Goal: Task Accomplishment & Management: Manage account settings

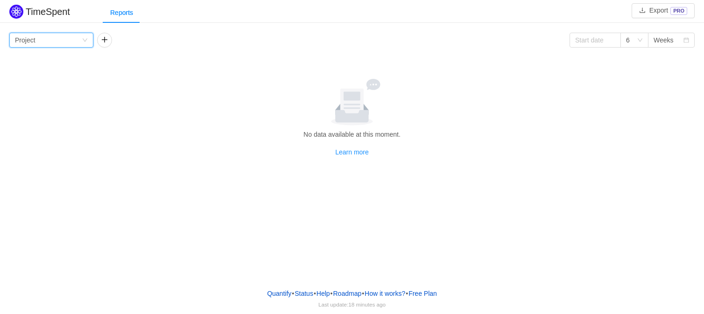
click at [45, 39] on div "Group by Project" at bounding box center [48, 40] width 67 height 14
click at [45, 41] on div "Group by Project" at bounding box center [48, 40] width 67 height 14
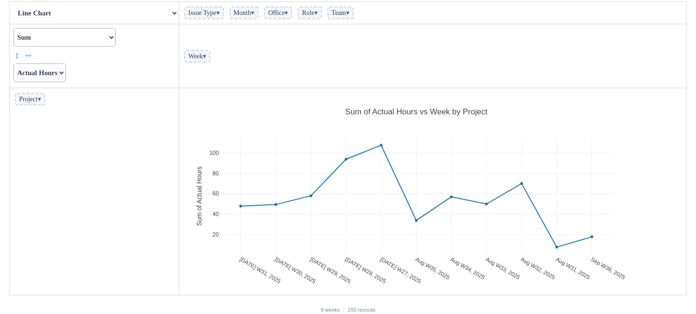
scroll to position [96, 0]
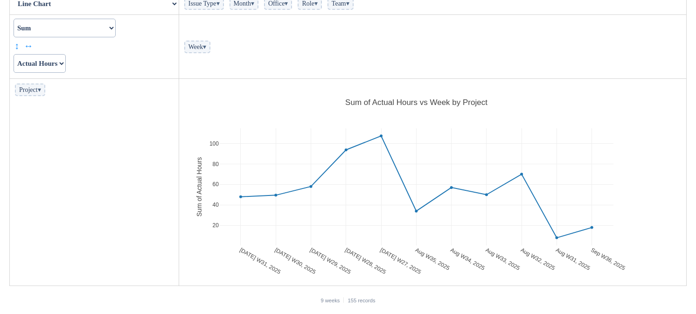
click at [41, 92] on span "▾" at bounding box center [39, 89] width 3 height 7
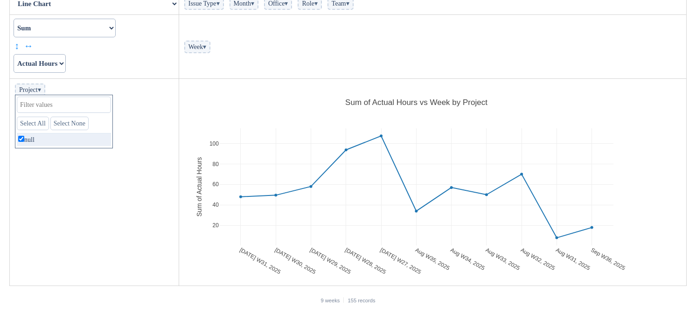
click at [41, 92] on span "▾" at bounding box center [39, 89] width 3 height 7
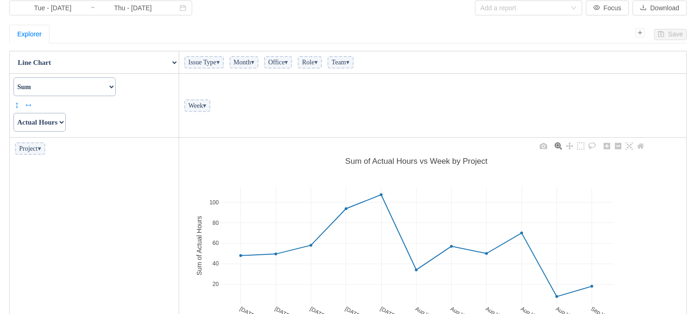
scroll to position [0, 0]
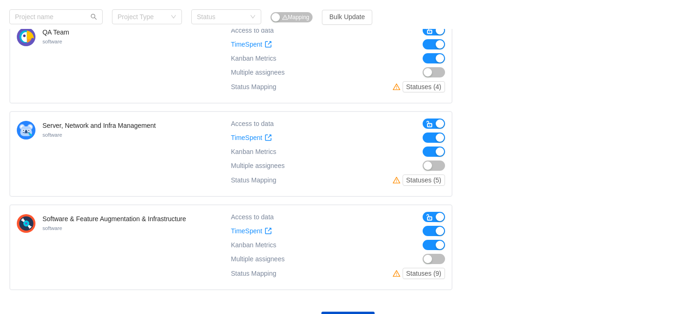
scroll to position [758, 0]
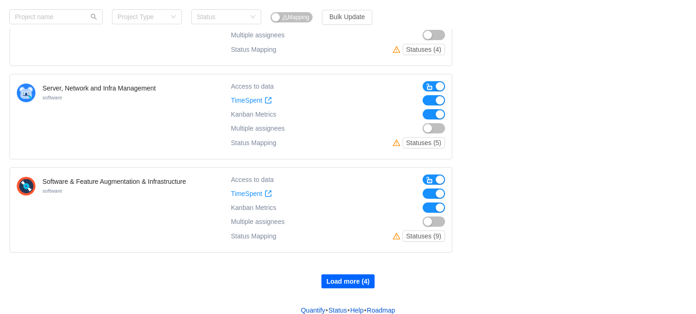
click at [337, 274] on button "Load more (4)" at bounding box center [349, 281] width 54 height 14
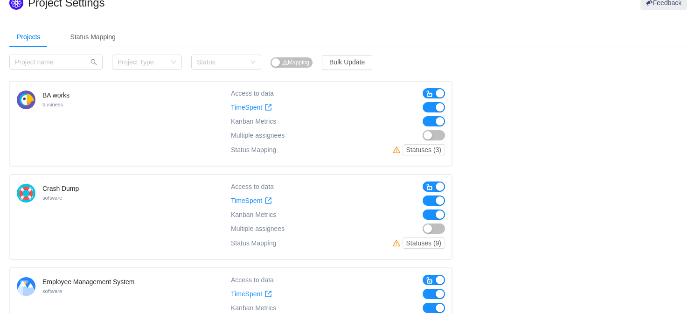
scroll to position [0, 0]
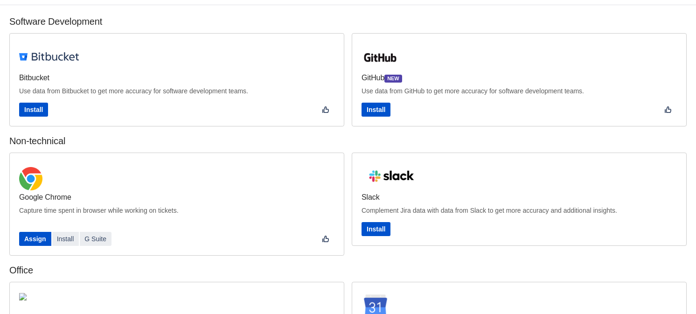
scroll to position [22, 0]
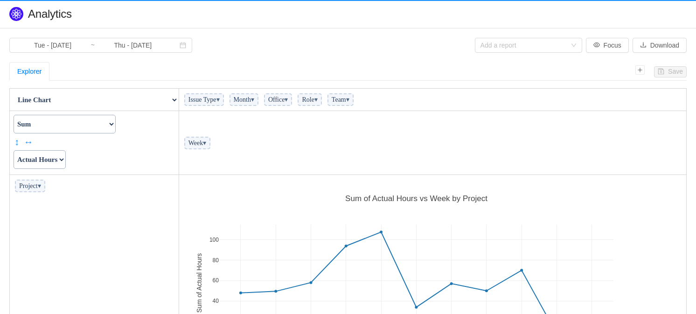
scroll to position [201, 501]
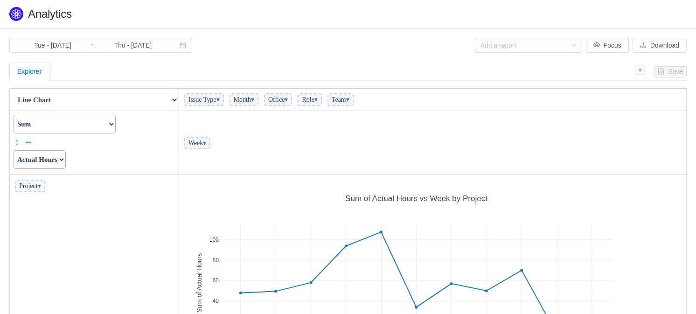
click at [211, 100] on span "Issue Type ▾" at bounding box center [204, 99] width 40 height 13
click at [221, 102] on span "Issue Type ▾" at bounding box center [204, 99] width 40 height 13
click at [220, 98] on span "▾" at bounding box center [218, 99] width 3 height 7
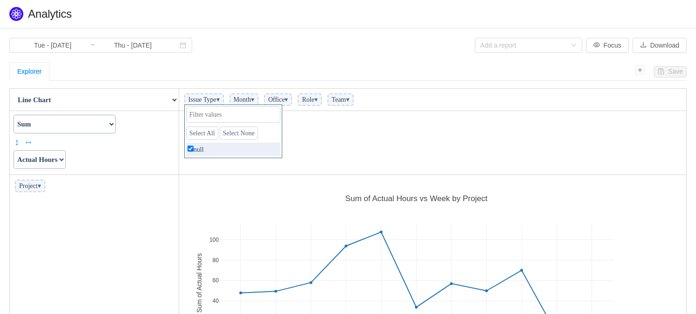
click at [259, 100] on span "Month ▾" at bounding box center [244, 99] width 29 height 13
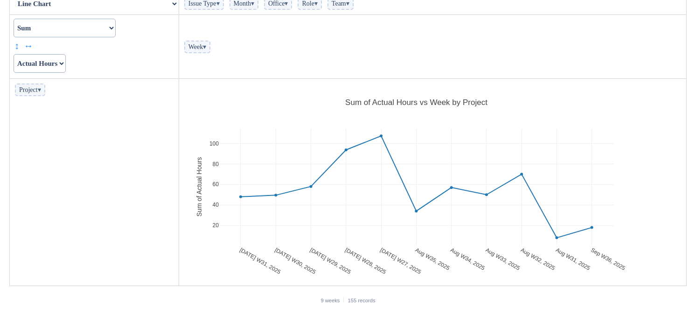
scroll to position [0, 0]
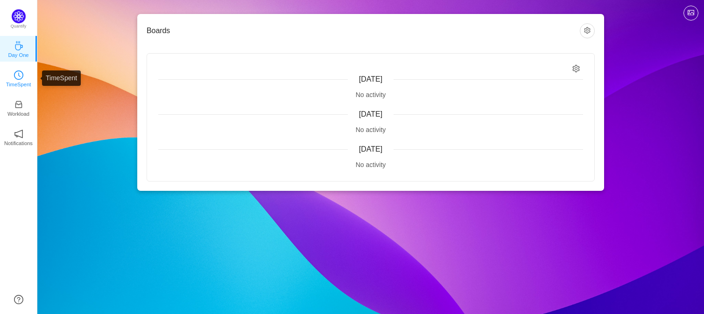
click at [20, 82] on p "TimeSpent" at bounding box center [18, 84] width 25 height 8
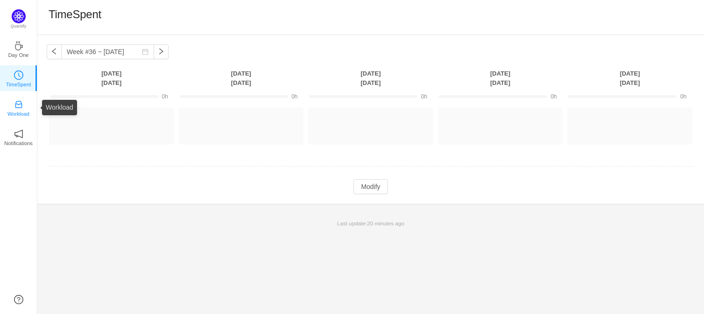
click at [23, 108] on link "Workload" at bounding box center [18, 107] width 9 height 9
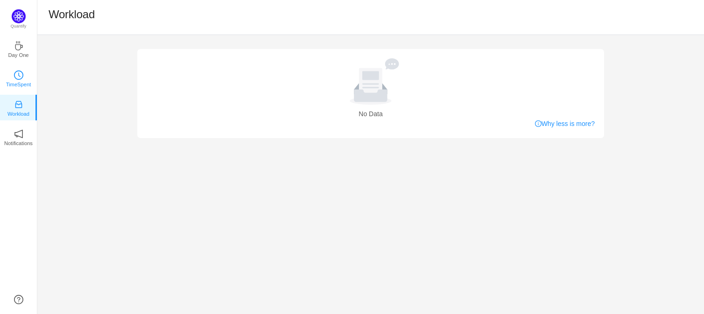
click at [22, 73] on icon "icon: clock-circle" at bounding box center [18, 74] width 9 height 9
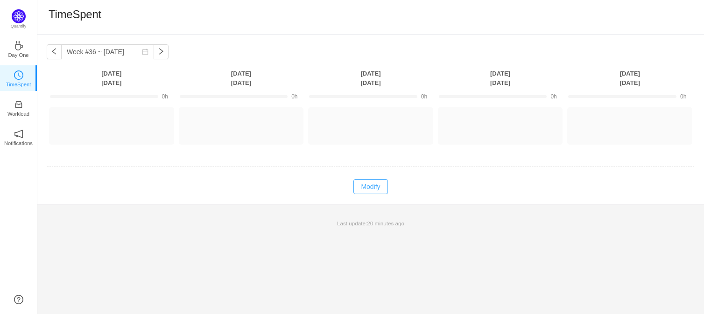
click at [367, 184] on button "Modify" at bounding box center [370, 186] width 34 height 15
